Goal: Transaction & Acquisition: Download file/media

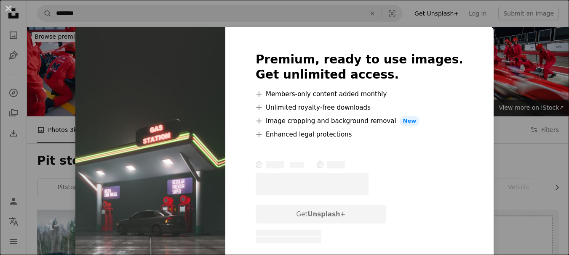
scroll to position [968, 0]
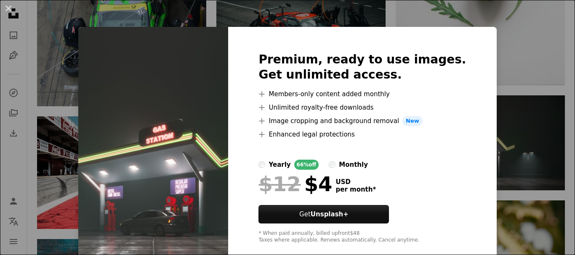
click at [485, 129] on div "An X shape Premium, ready to use images. Get unlimited access. A plus sign Memb…" at bounding box center [287, 127] width 575 height 255
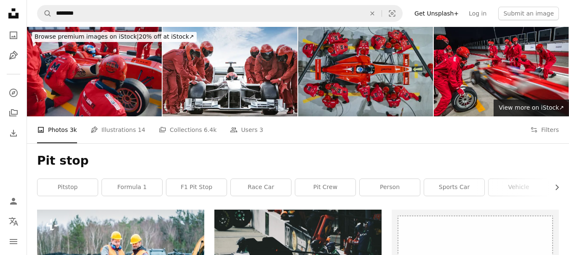
click at [417, 87] on img at bounding box center [365, 72] width 135 height 90
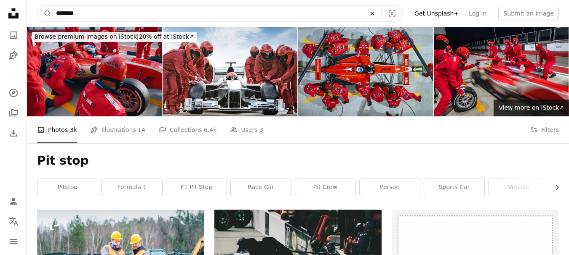
click at [381, 16] on icon "An X shape" at bounding box center [372, 13] width 19 height 7
type input "**********"
click at [37, 5] on button "A magnifying glass" at bounding box center [44, 13] width 14 height 16
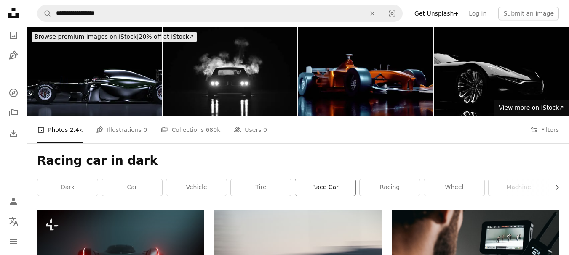
click at [322, 184] on link "race car" at bounding box center [325, 187] width 60 height 17
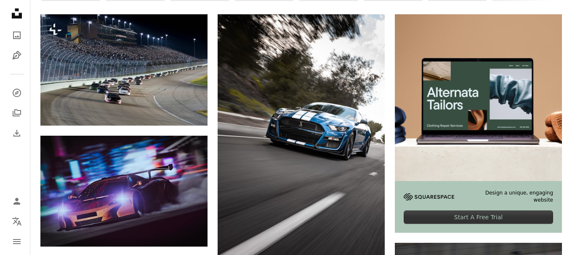
scroll to position [210, 0]
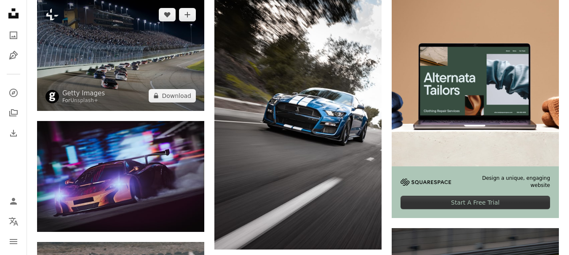
click at [195, 64] on img at bounding box center [120, 55] width 167 height 111
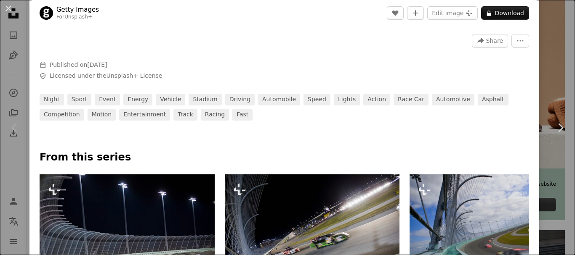
scroll to position [379, 0]
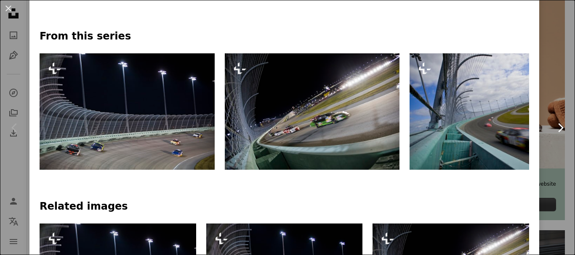
click at [554, 125] on icon "Chevron right" at bounding box center [559, 127] width 13 height 13
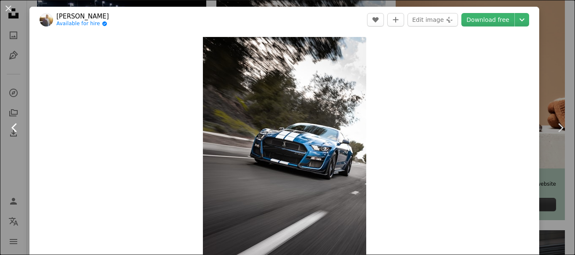
click at [15, 127] on icon "Chevron left" at bounding box center [14, 127] width 13 height 13
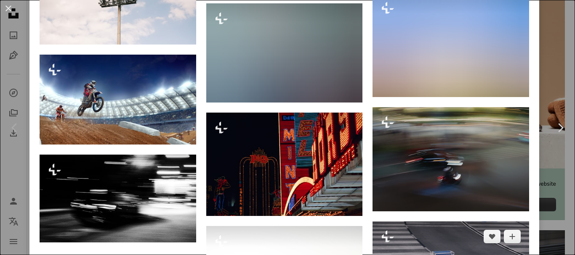
scroll to position [1245, 0]
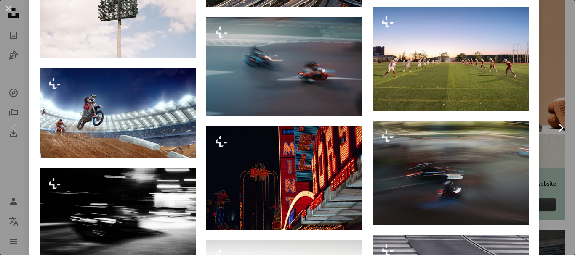
click at [554, 119] on link "Chevron right" at bounding box center [559, 128] width 29 height 81
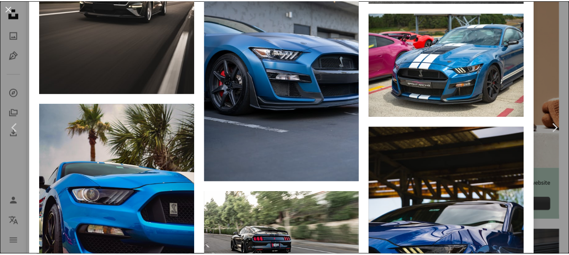
scroll to position [1726, 0]
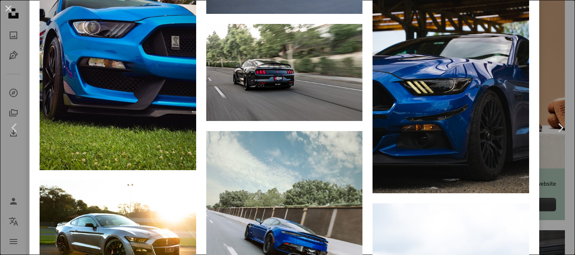
click at [545, 72] on div "An X shape Chevron left Chevron right [PERSON_NAME] Available for hire A checkm…" at bounding box center [287, 127] width 575 height 255
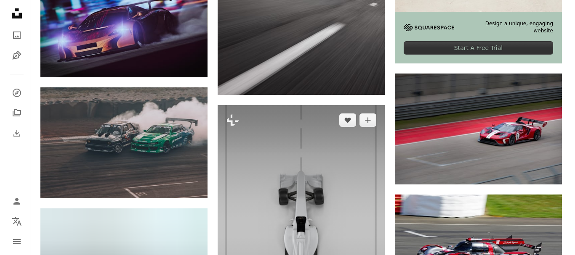
scroll to position [379, 0]
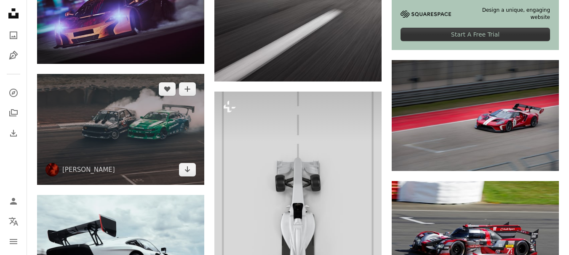
click at [155, 136] on img at bounding box center [120, 129] width 167 height 111
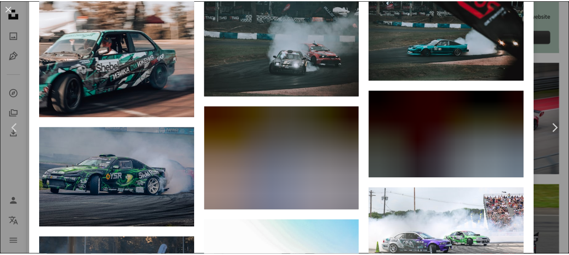
scroll to position [716, 0]
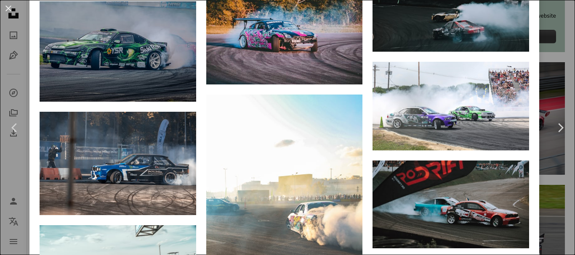
click at [534, 78] on div "An X shape Chevron left Chevron right [PERSON_NAME] rblumbergs A heart A plus s…" at bounding box center [287, 127] width 575 height 255
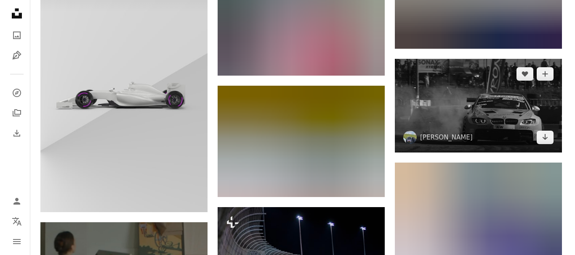
scroll to position [1347, 0]
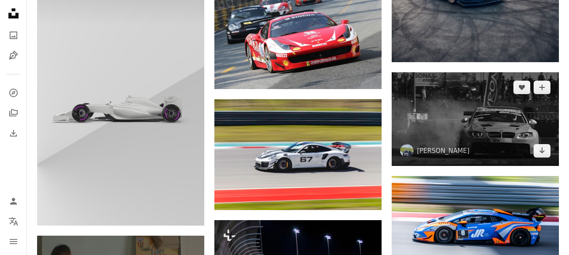
click at [440, 115] on img at bounding box center [474, 119] width 167 height 94
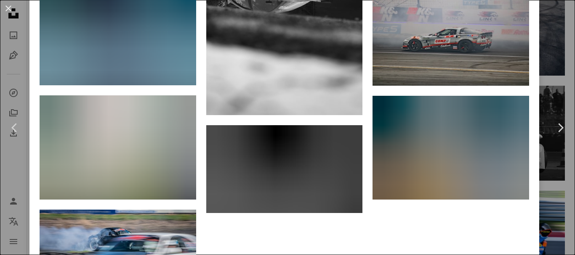
scroll to position [1978, 0]
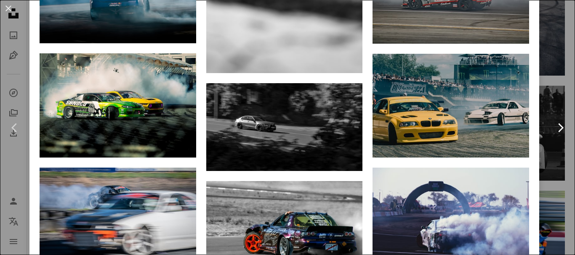
click at [548, 88] on link "Chevron right" at bounding box center [559, 128] width 29 height 81
